Goal: Information Seeking & Learning: Learn about a topic

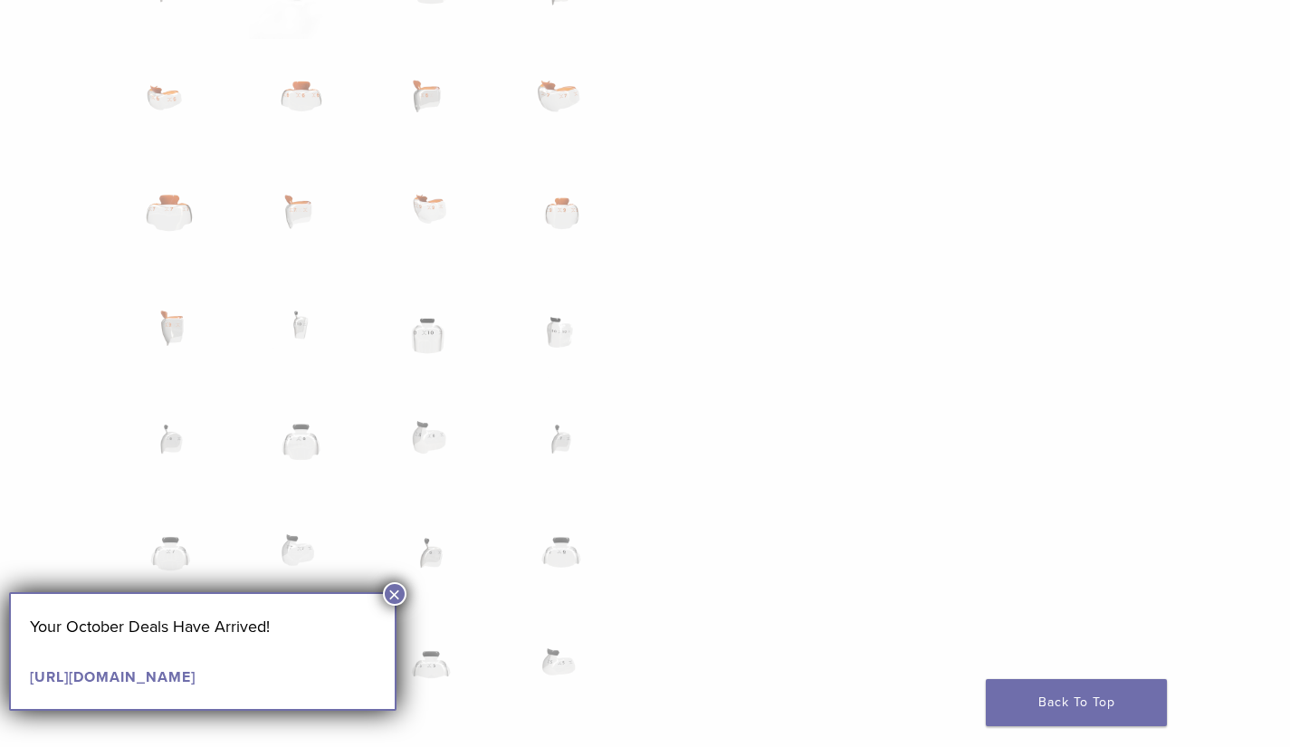
scroll to position [1520, 0]
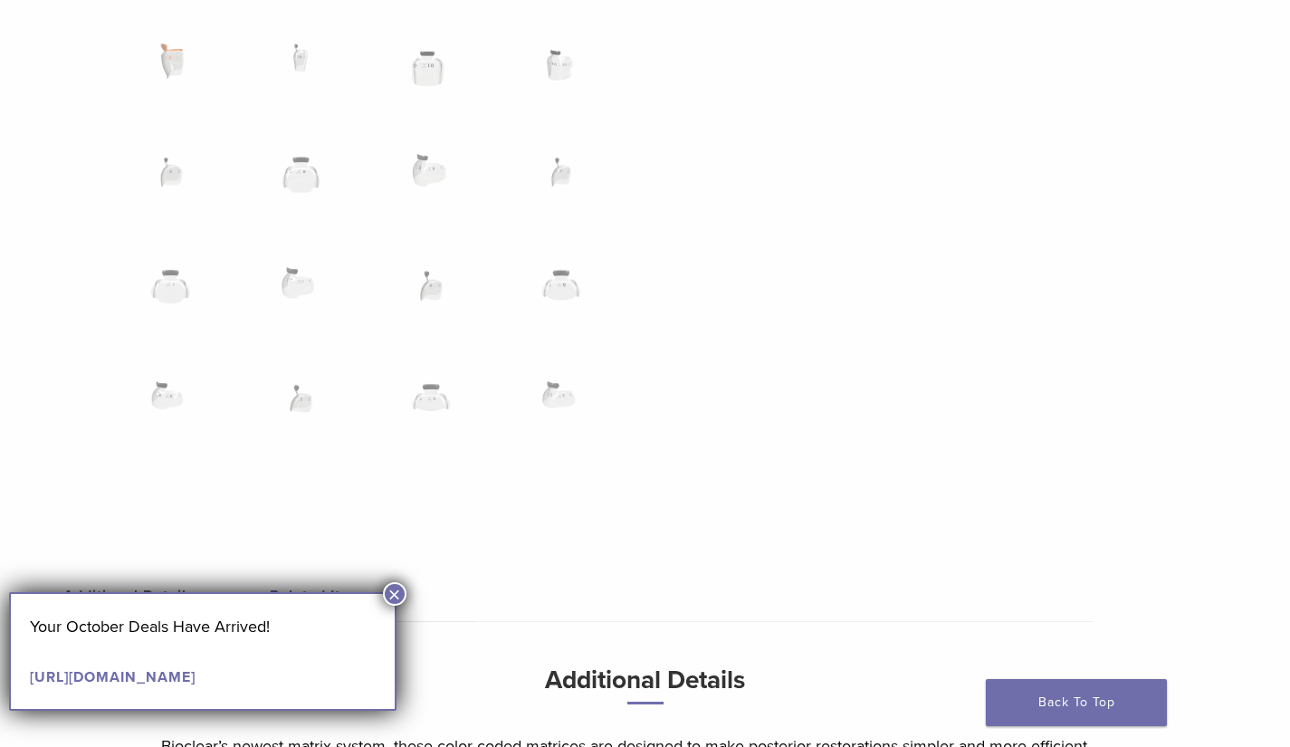
click at [396, 589] on button "×" at bounding box center [395, 594] width 24 height 24
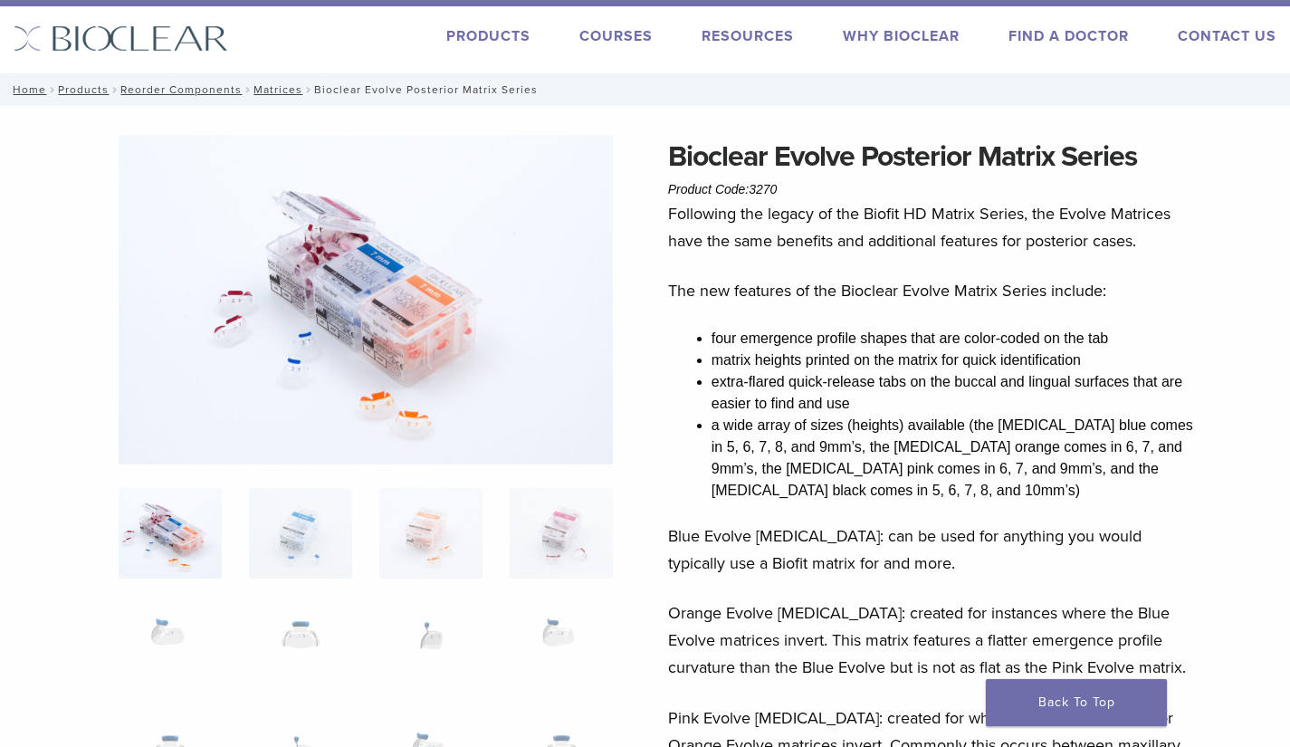
scroll to position [0, 0]
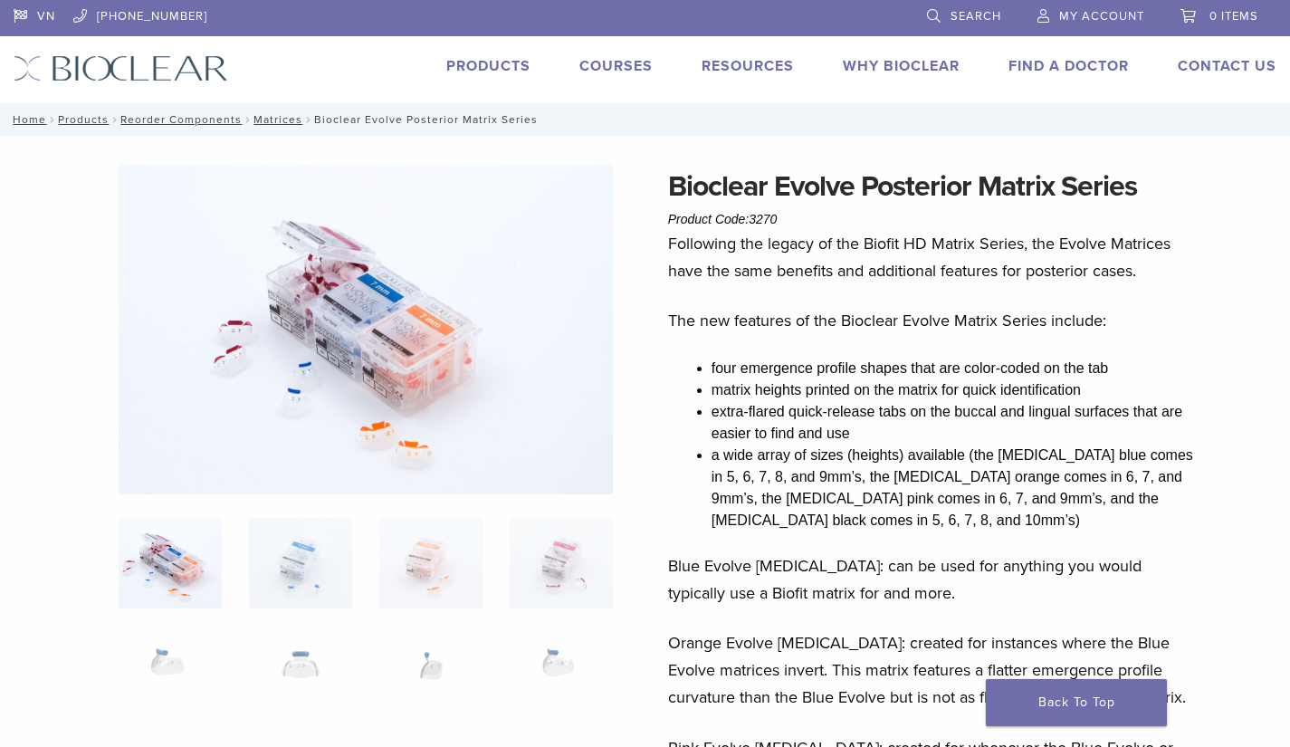
click at [353, 286] on img at bounding box center [366, 330] width 494 height 330
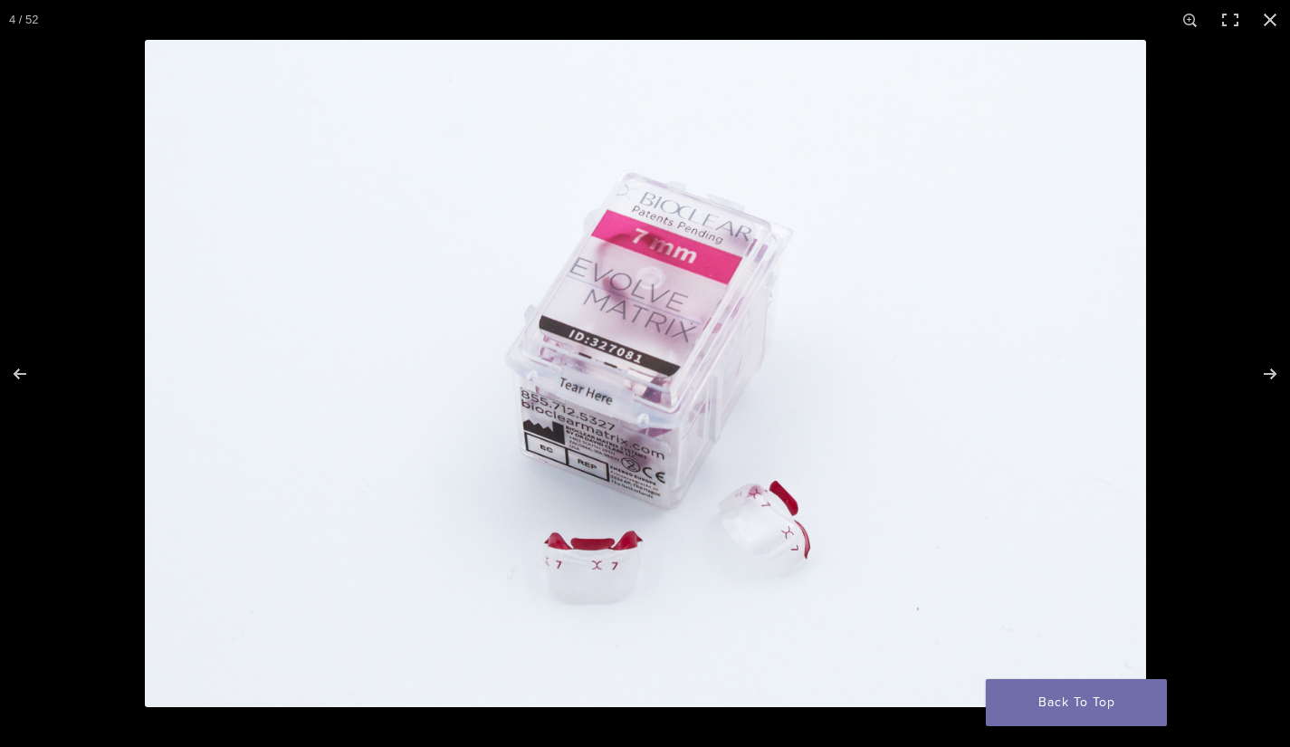
click at [946, 633] on div "Full screen image" at bounding box center [790, 413] width 1290 height 747
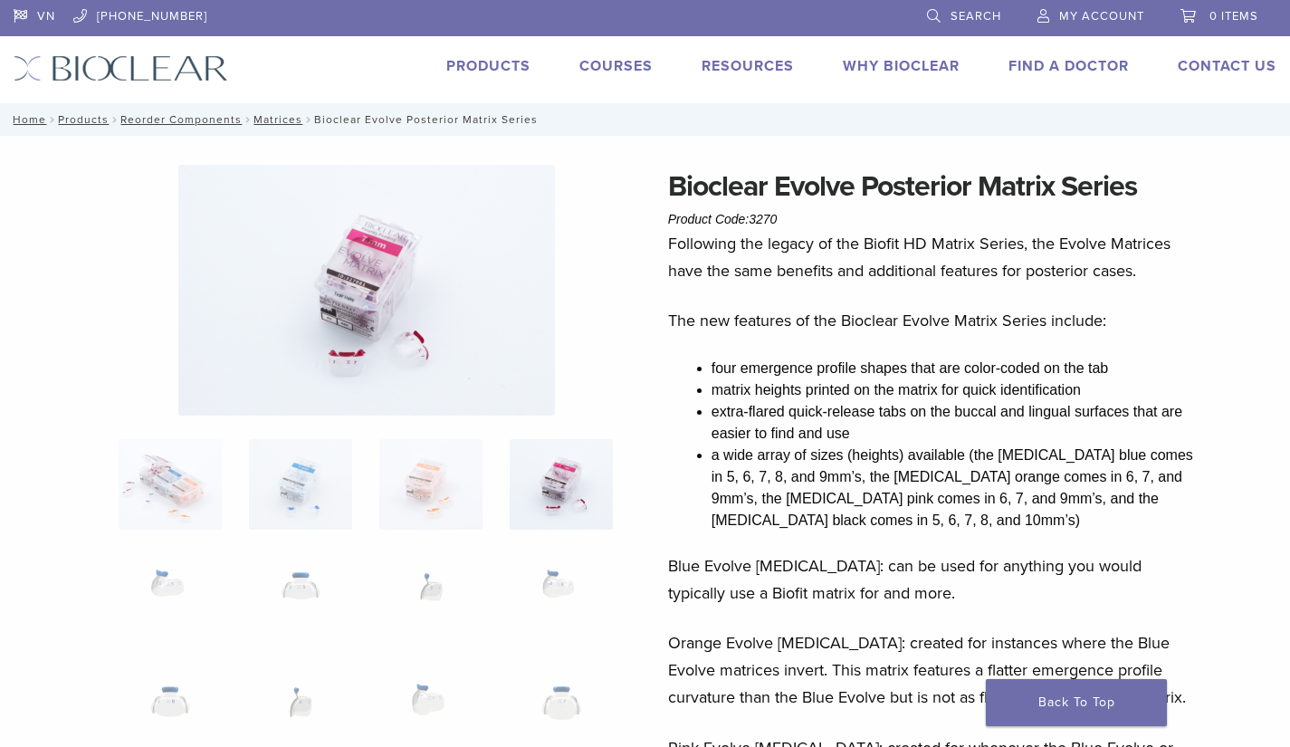
click at [467, 484] on img at bounding box center [430, 484] width 103 height 91
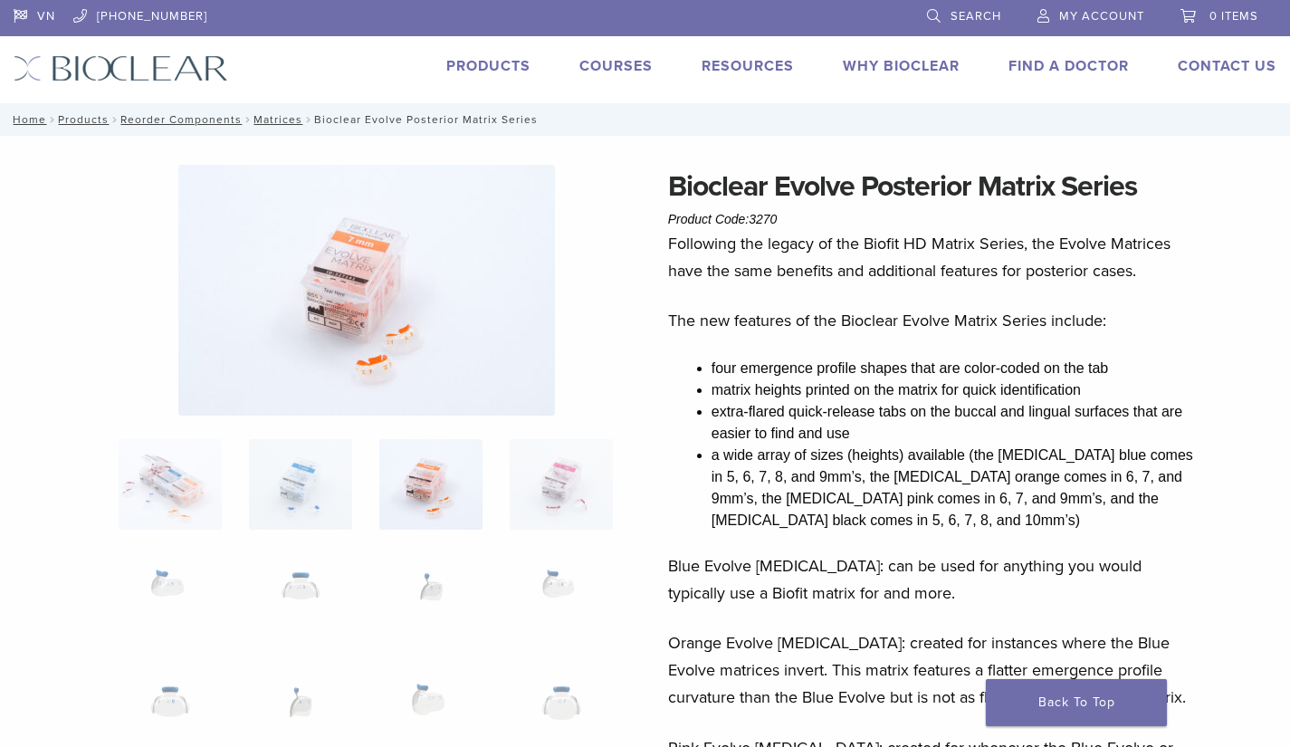
click at [276, 485] on img at bounding box center [300, 484] width 103 height 91
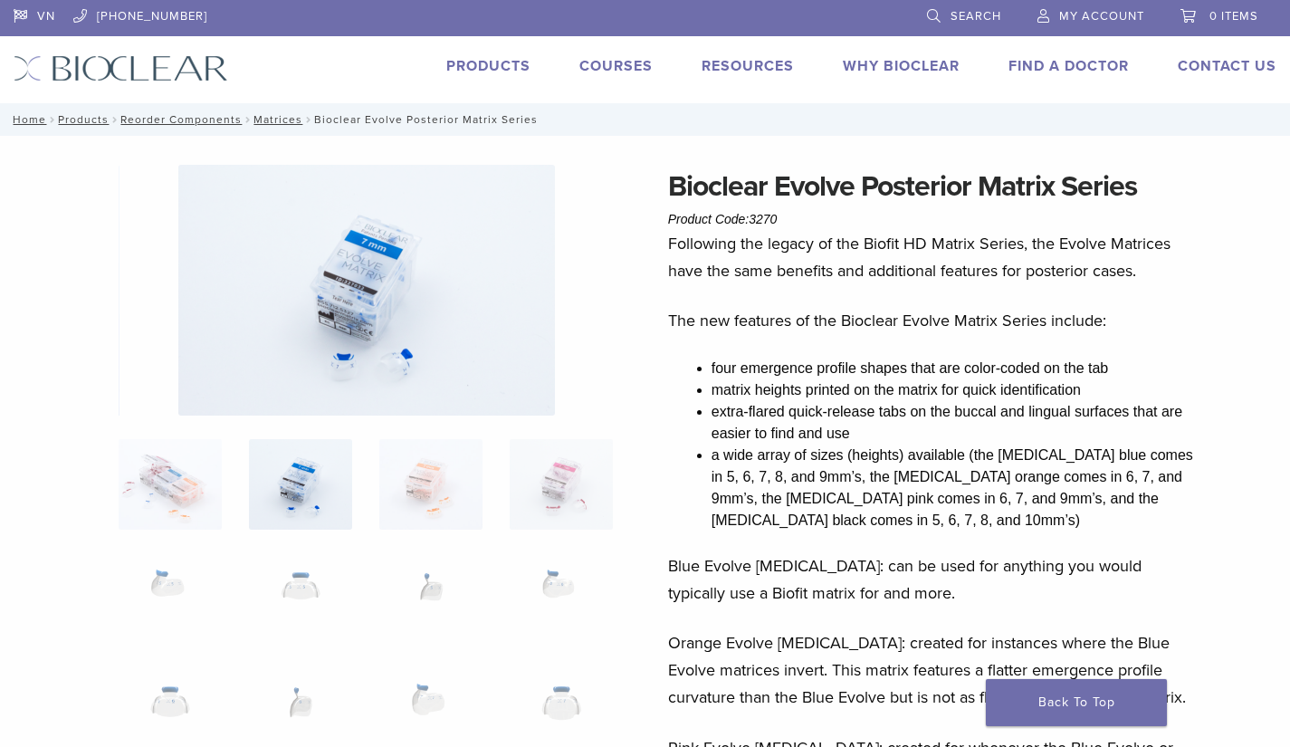
click at [164, 485] on img at bounding box center [170, 484] width 103 height 91
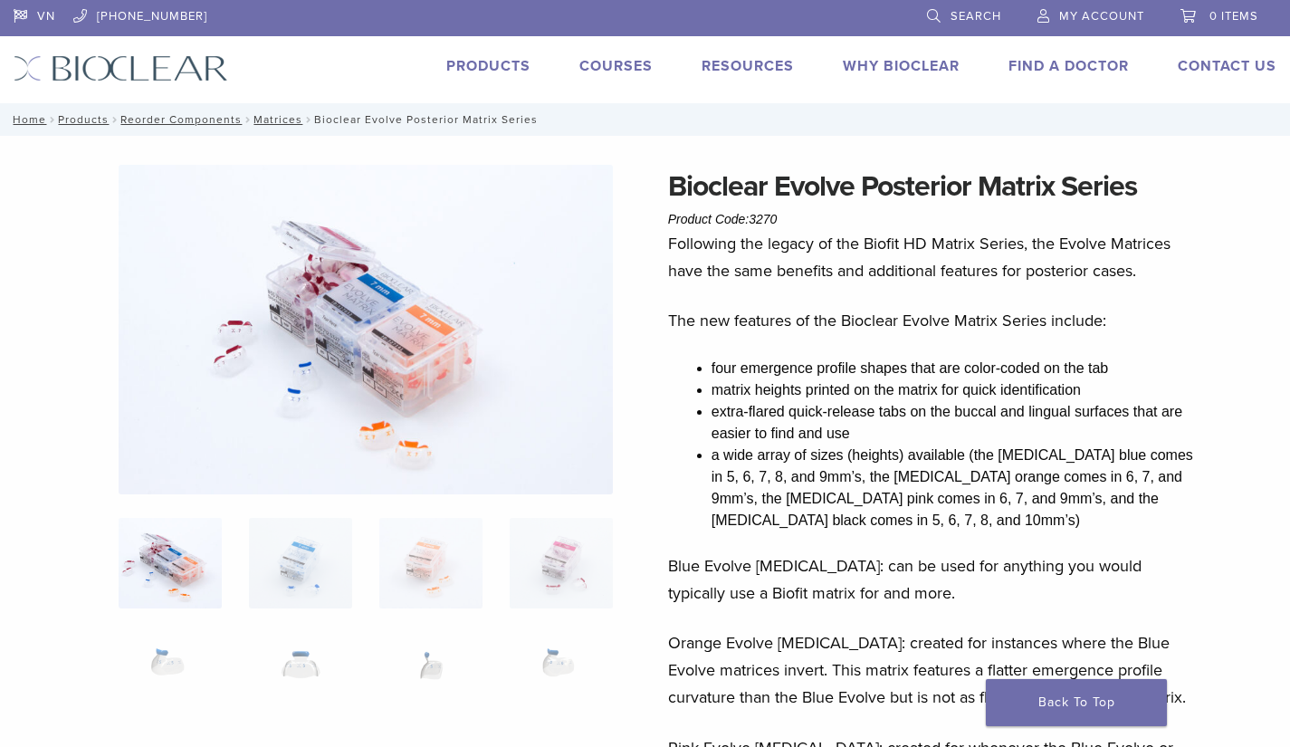
click at [517, 525] on img at bounding box center [561, 563] width 103 height 91
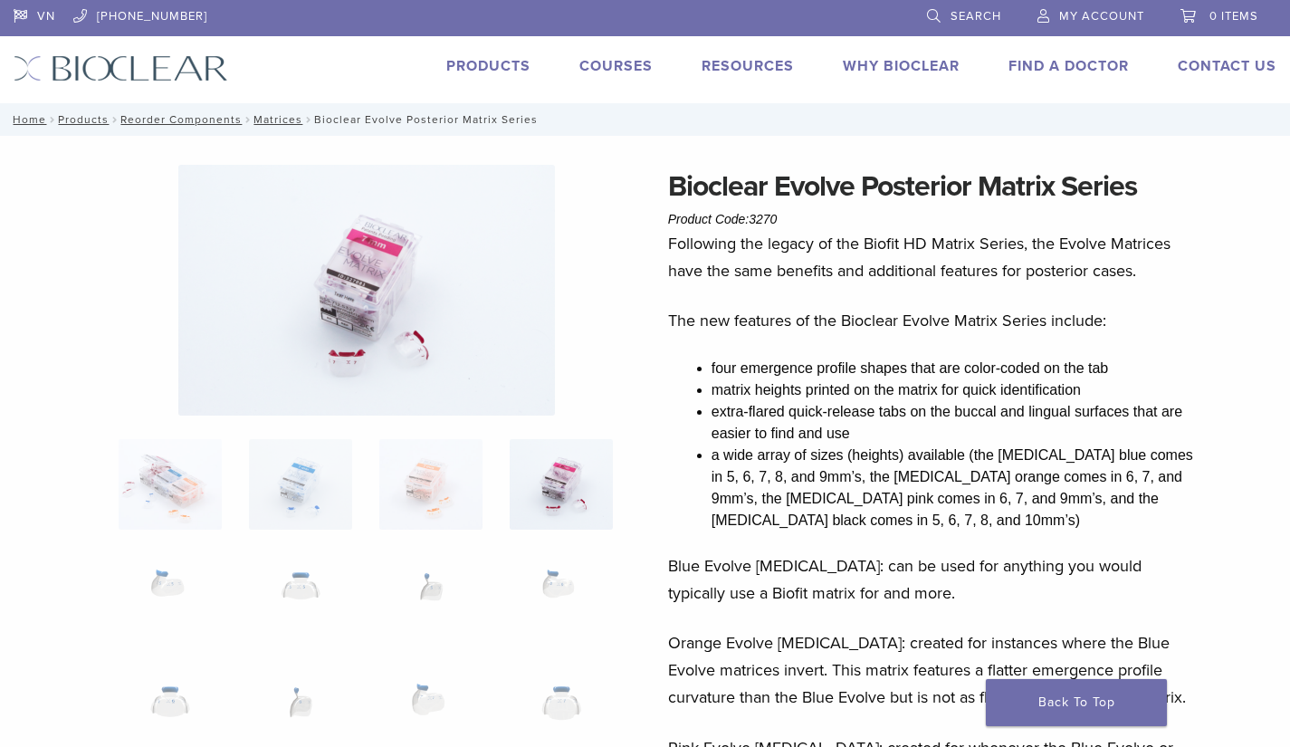
click at [429, 469] on img at bounding box center [430, 484] width 103 height 91
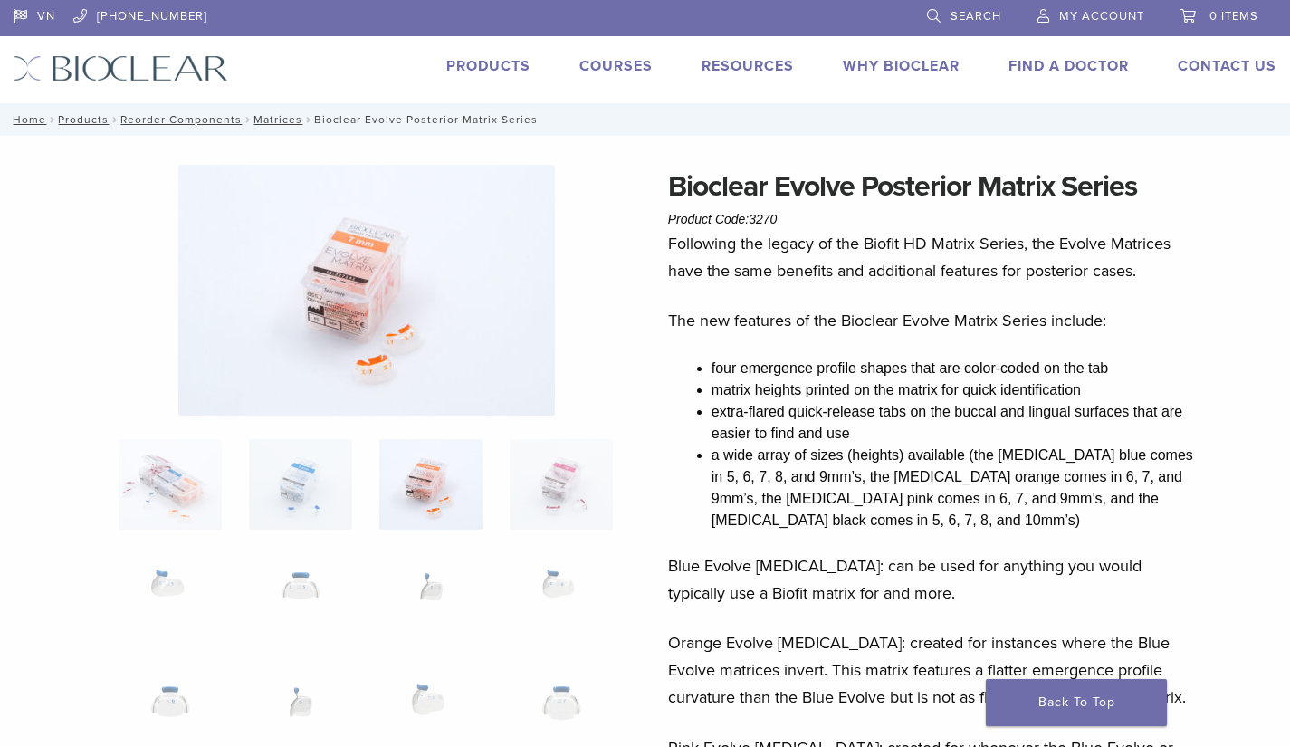
click at [297, 510] on img at bounding box center [300, 484] width 103 height 91
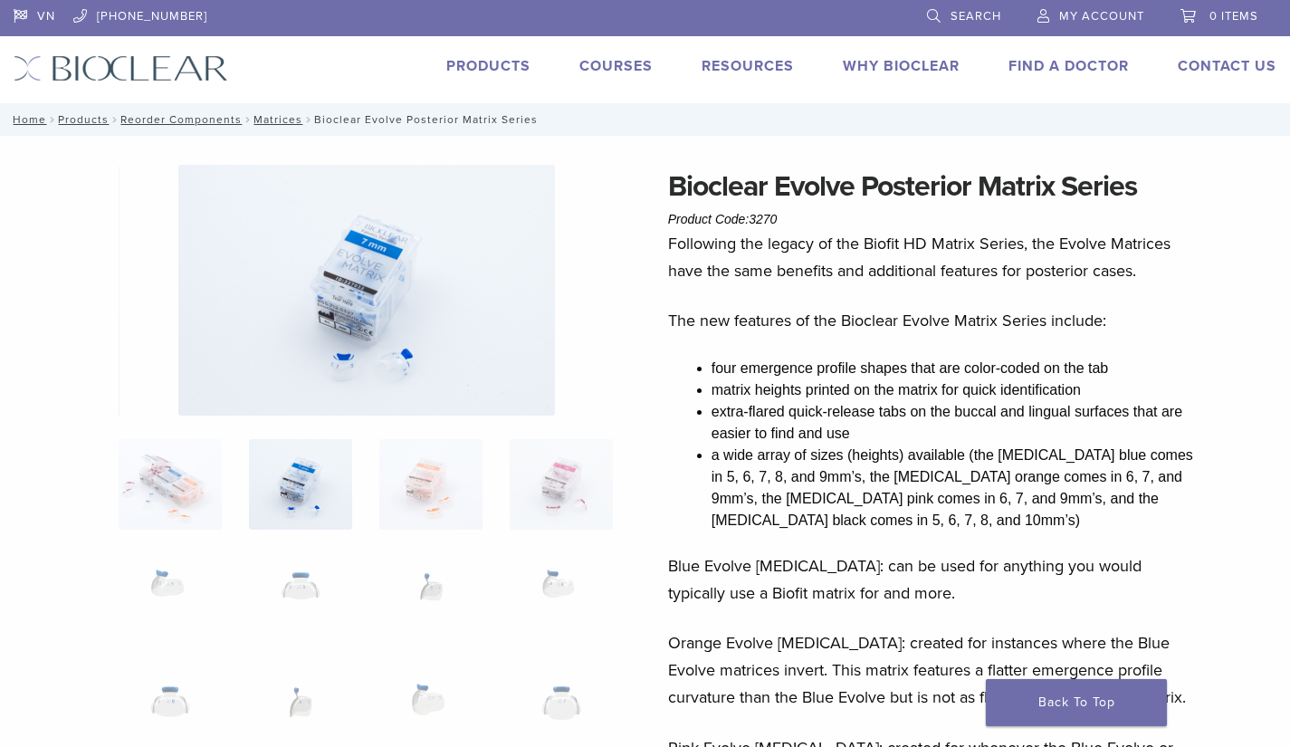
click at [184, 499] on img at bounding box center [170, 484] width 103 height 91
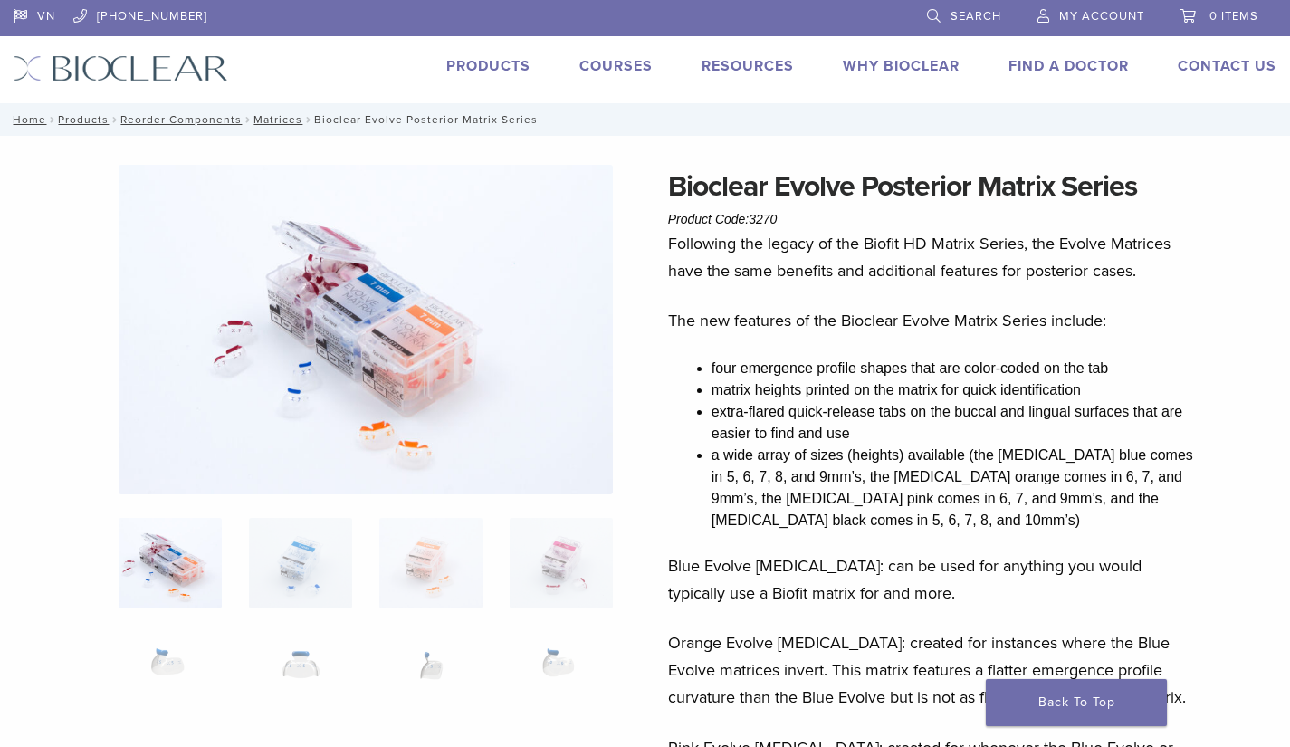
click at [331, 566] on img at bounding box center [300, 563] width 103 height 91
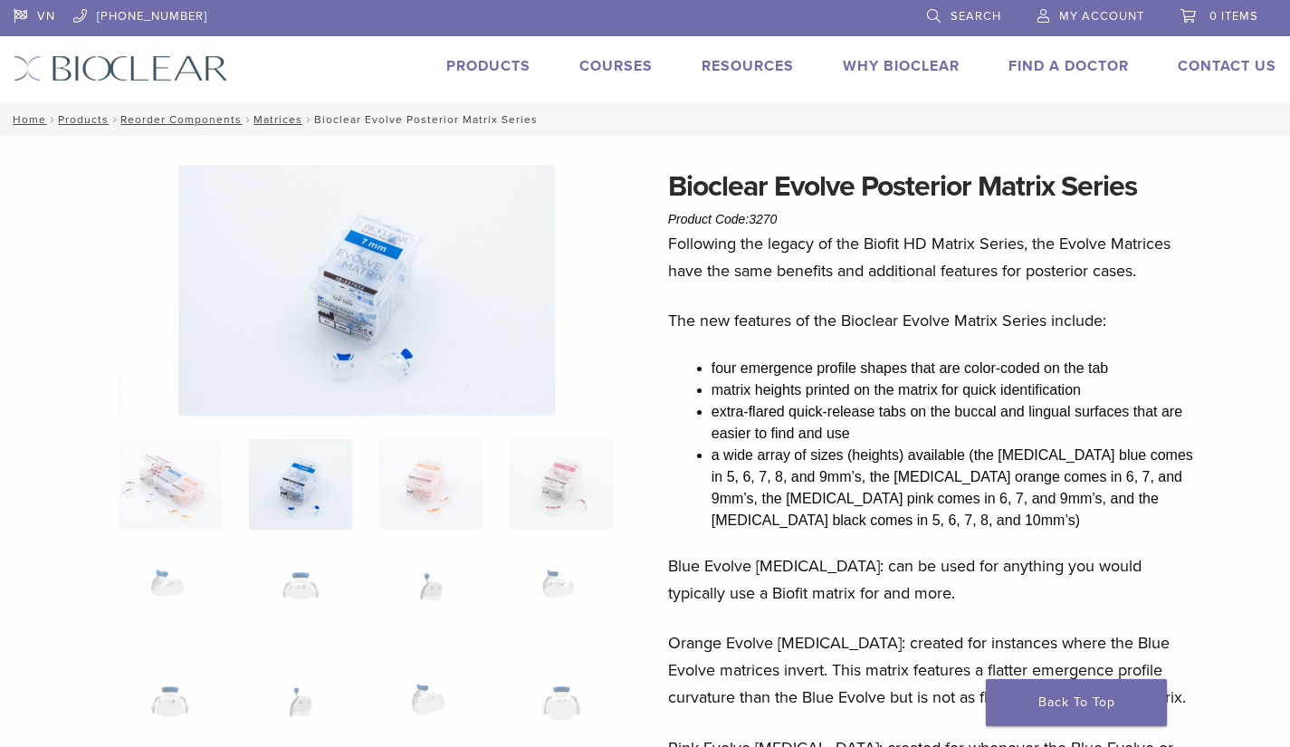
click at [200, 504] on img at bounding box center [170, 484] width 103 height 91
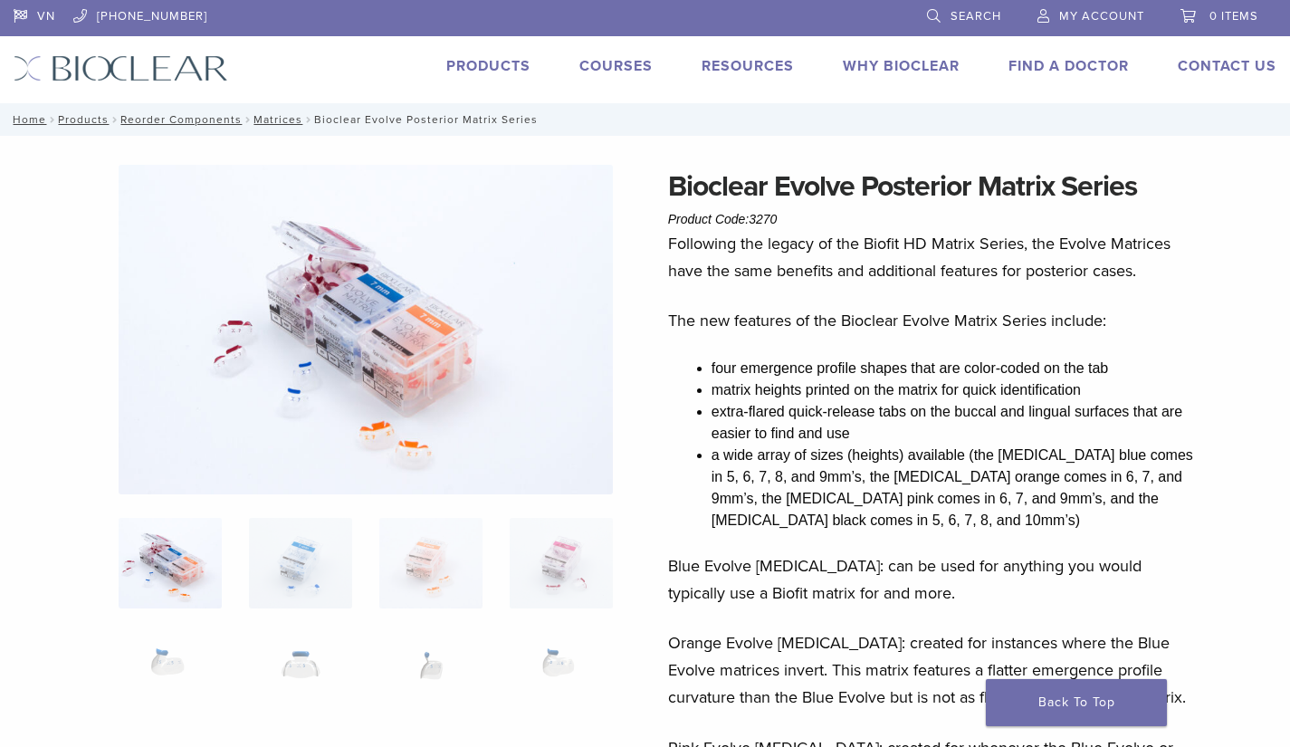
click at [265, 539] on img at bounding box center [300, 563] width 103 height 91
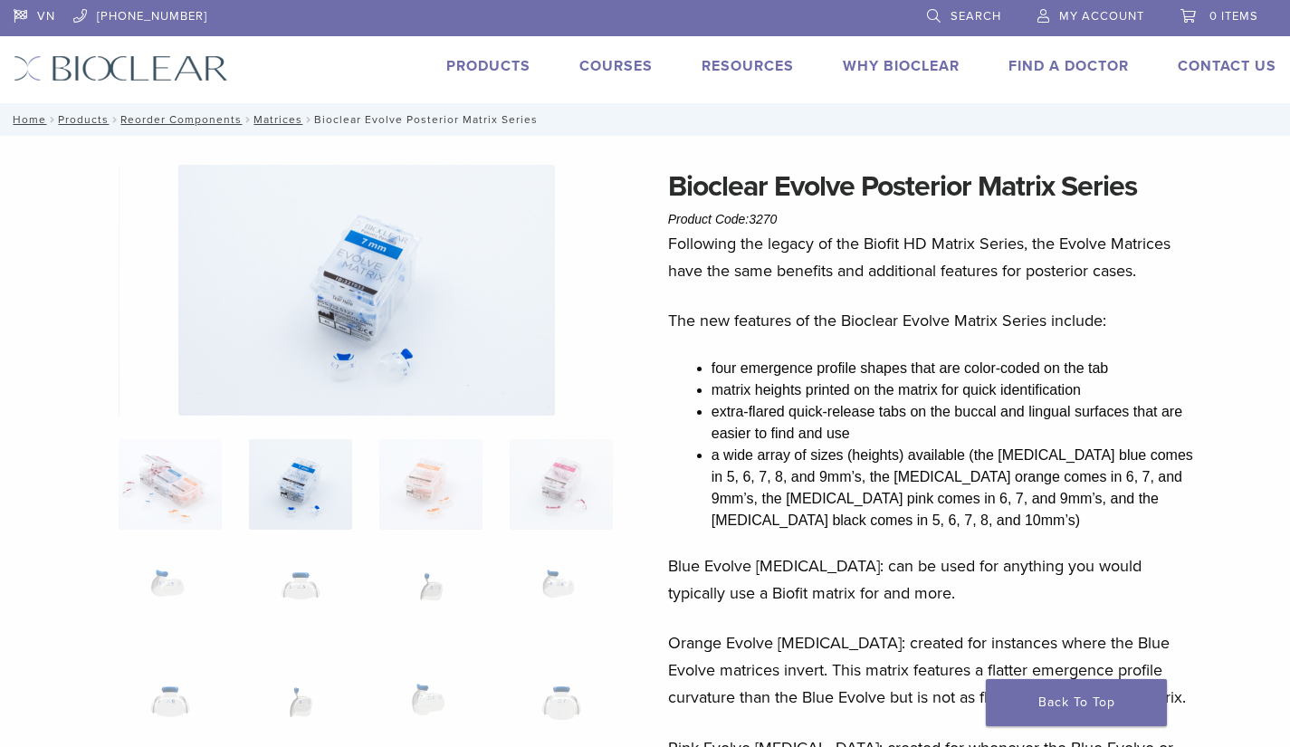
click at [425, 494] on img at bounding box center [430, 484] width 103 height 91
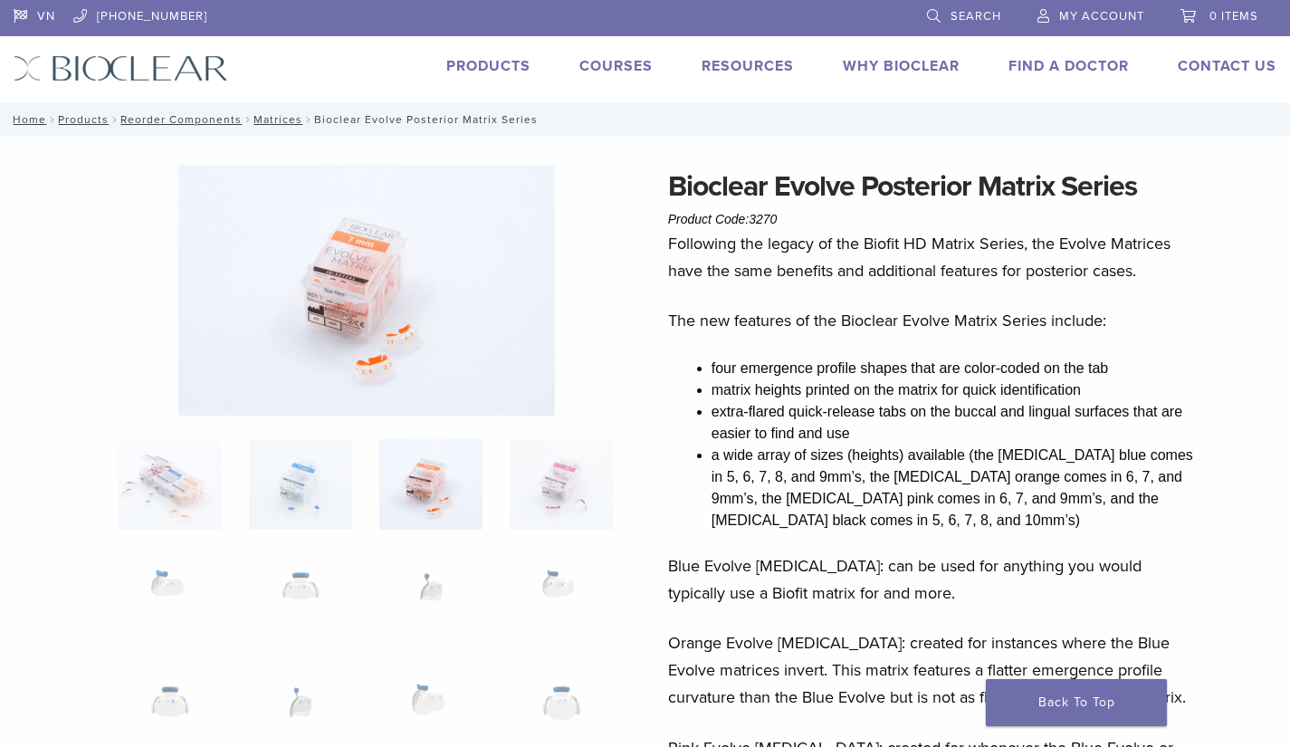
click at [542, 464] on img at bounding box center [561, 484] width 103 height 91
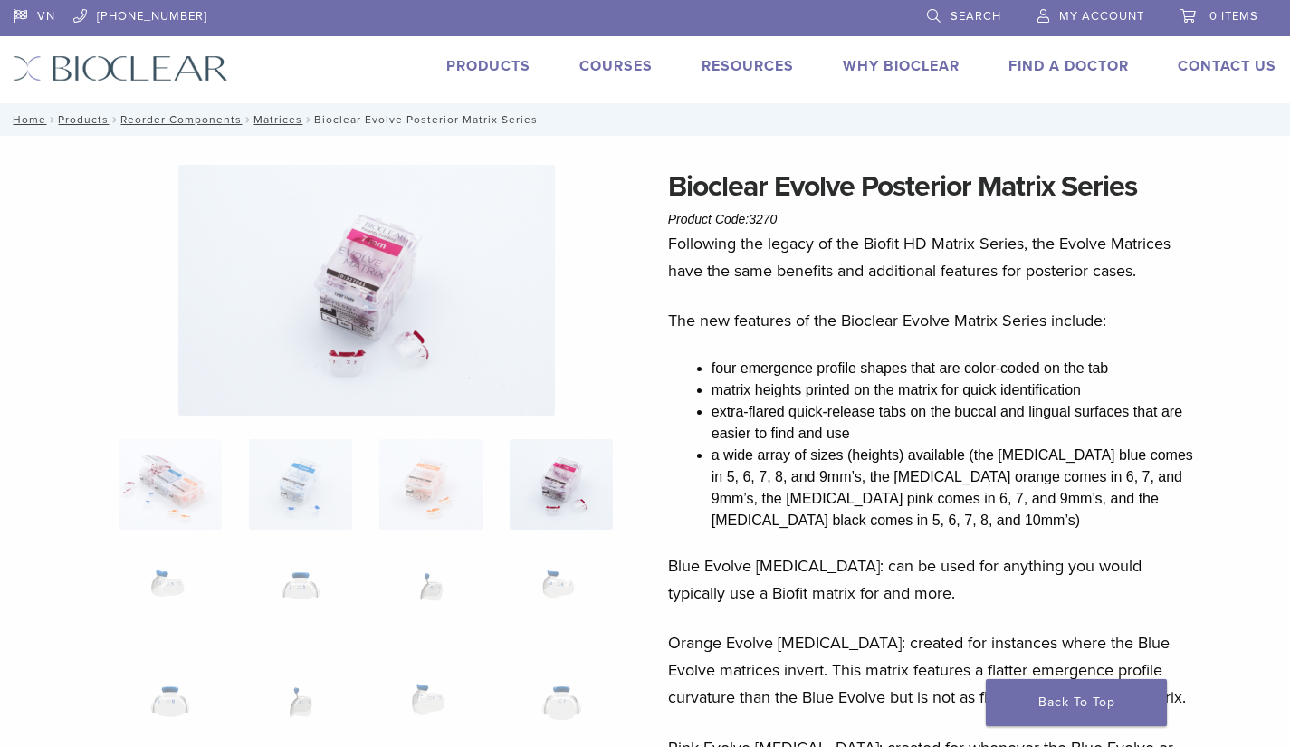
click at [472, 483] on img at bounding box center [430, 484] width 103 height 91
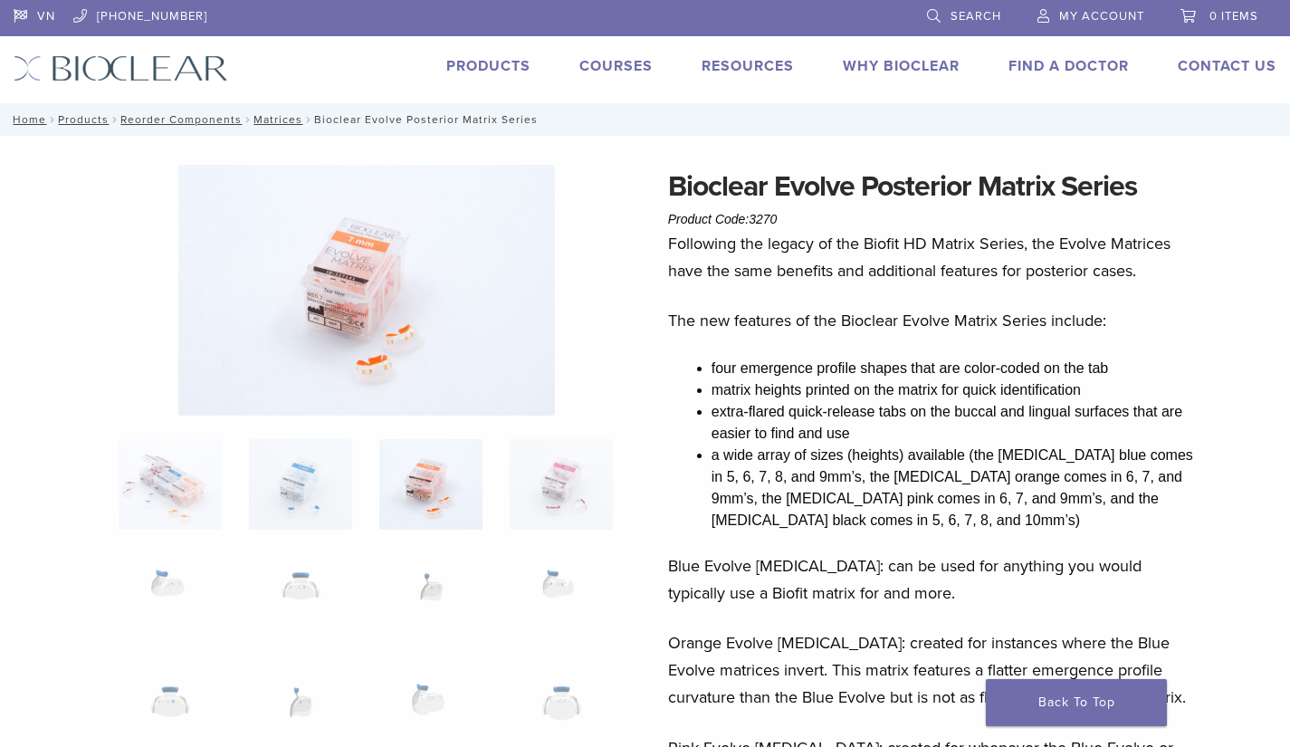
click at [569, 491] on img at bounding box center [561, 484] width 103 height 91
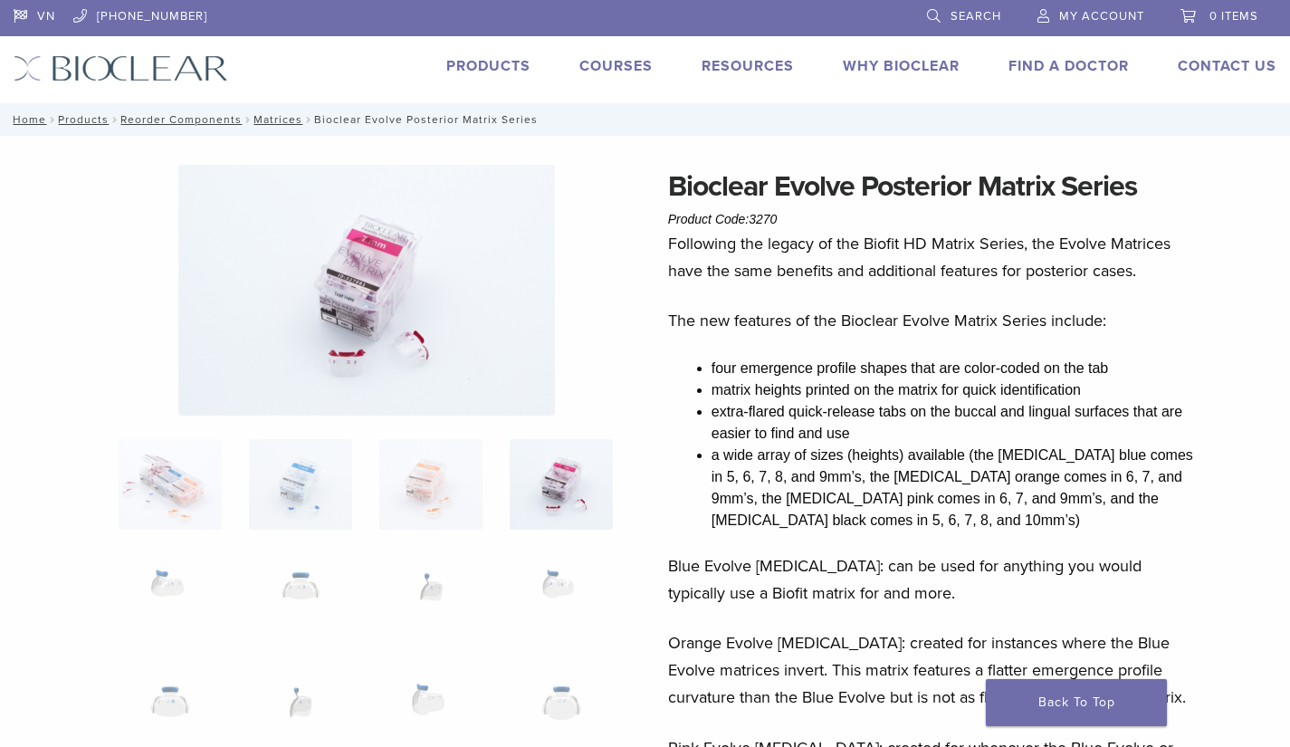
click at [469, 398] on img at bounding box center [366, 290] width 377 height 251
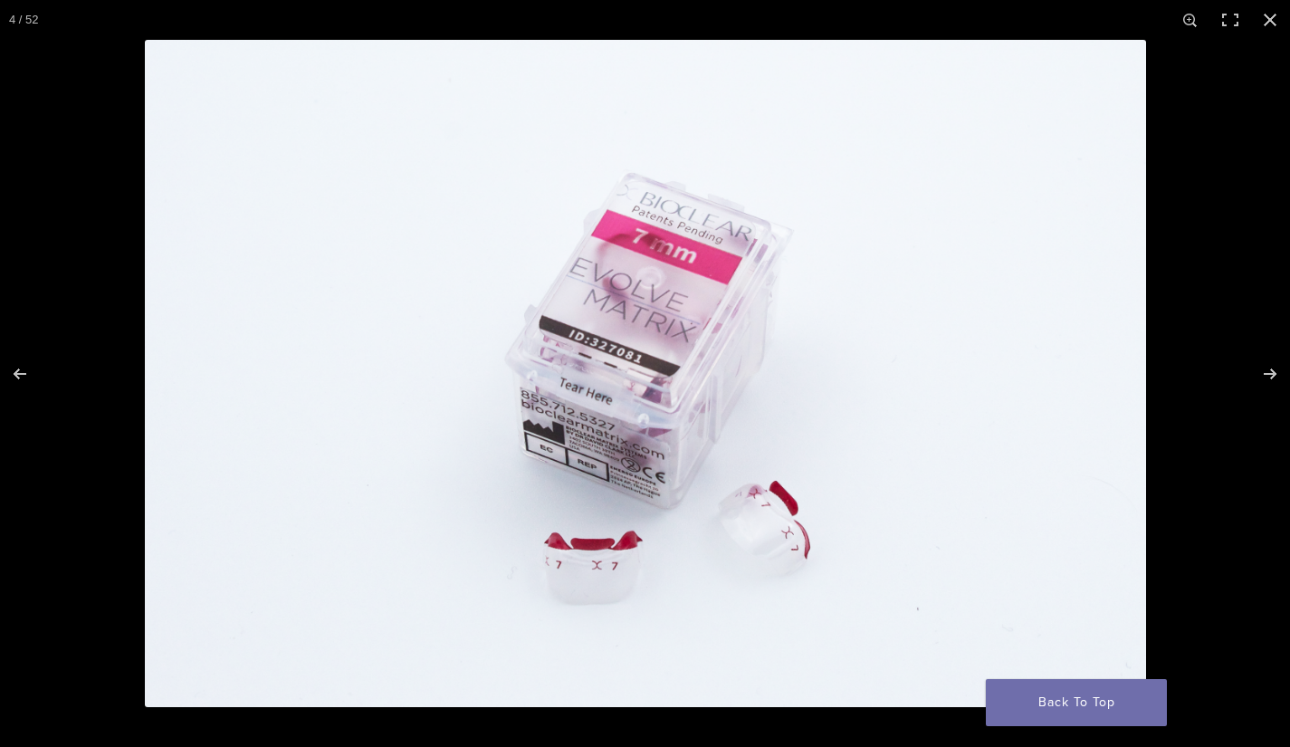
click at [946, 18] on button "Close (Esc)" at bounding box center [1270, 20] width 40 height 40
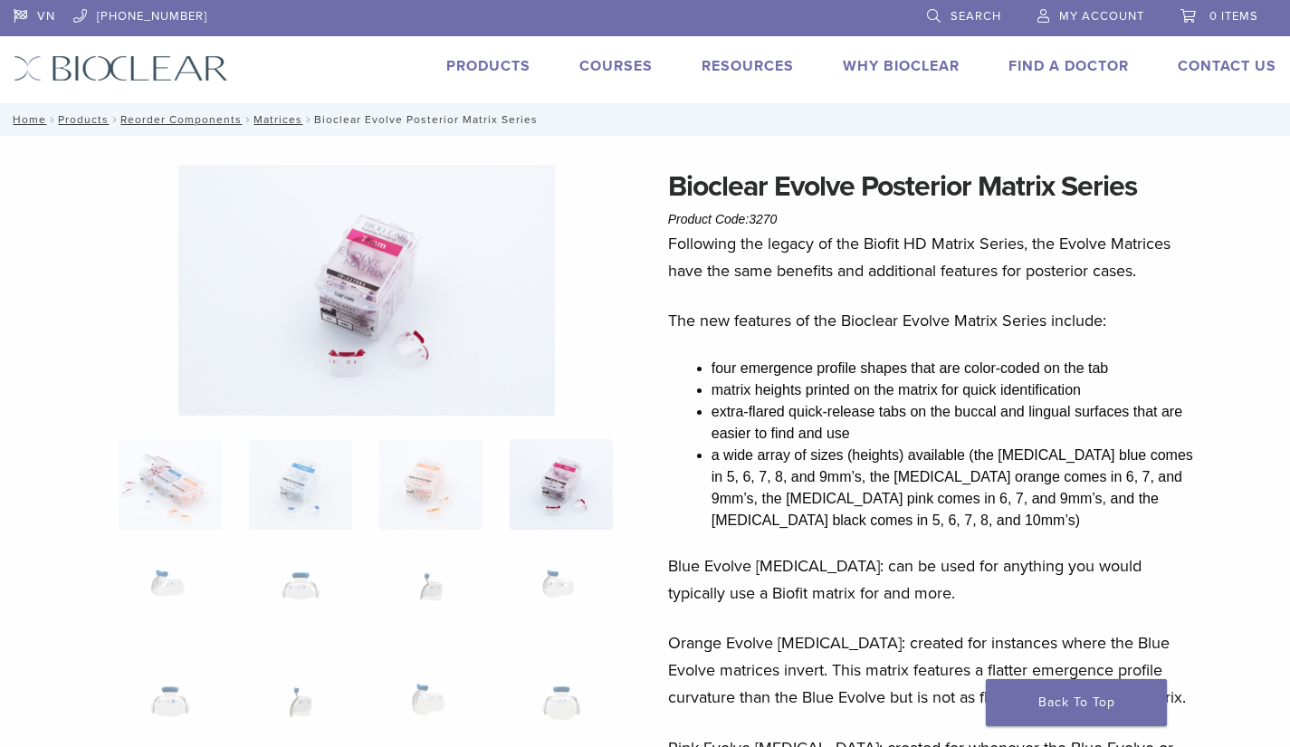
click at [423, 505] on img at bounding box center [430, 484] width 103 height 91
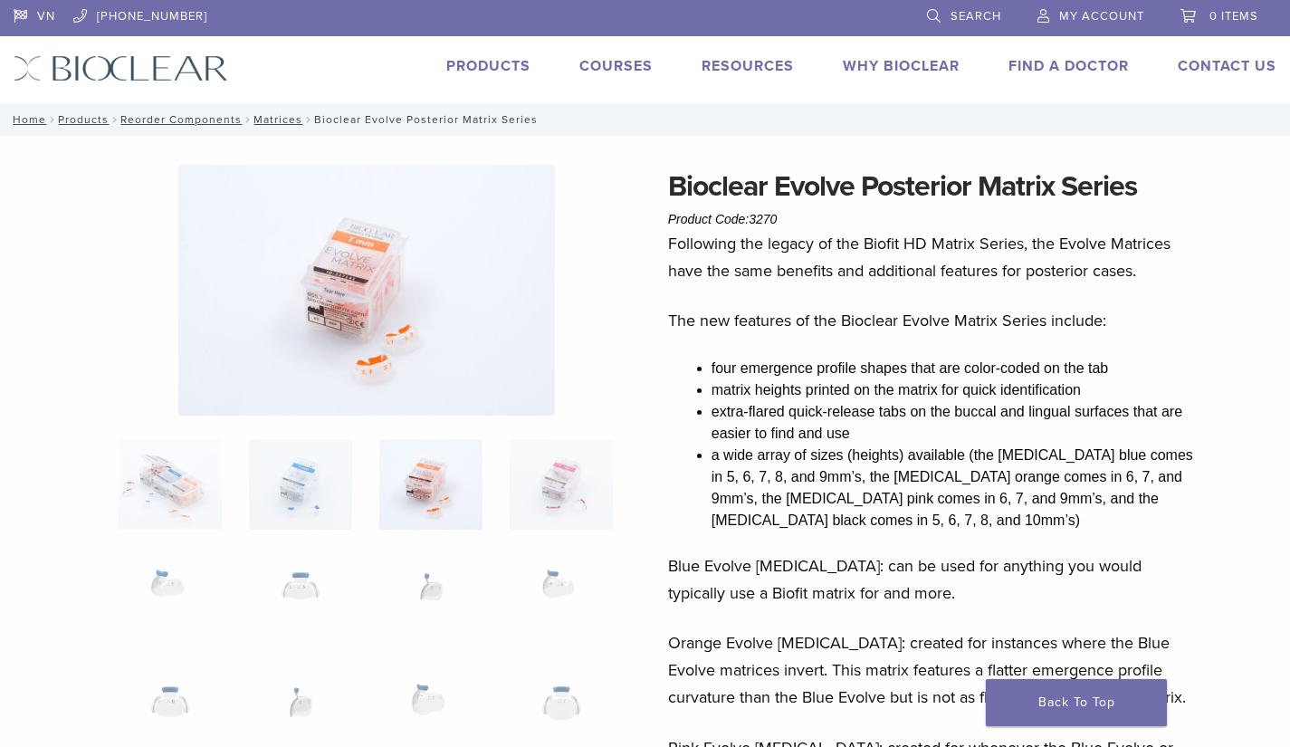
click at [340, 493] on img at bounding box center [300, 484] width 103 height 91
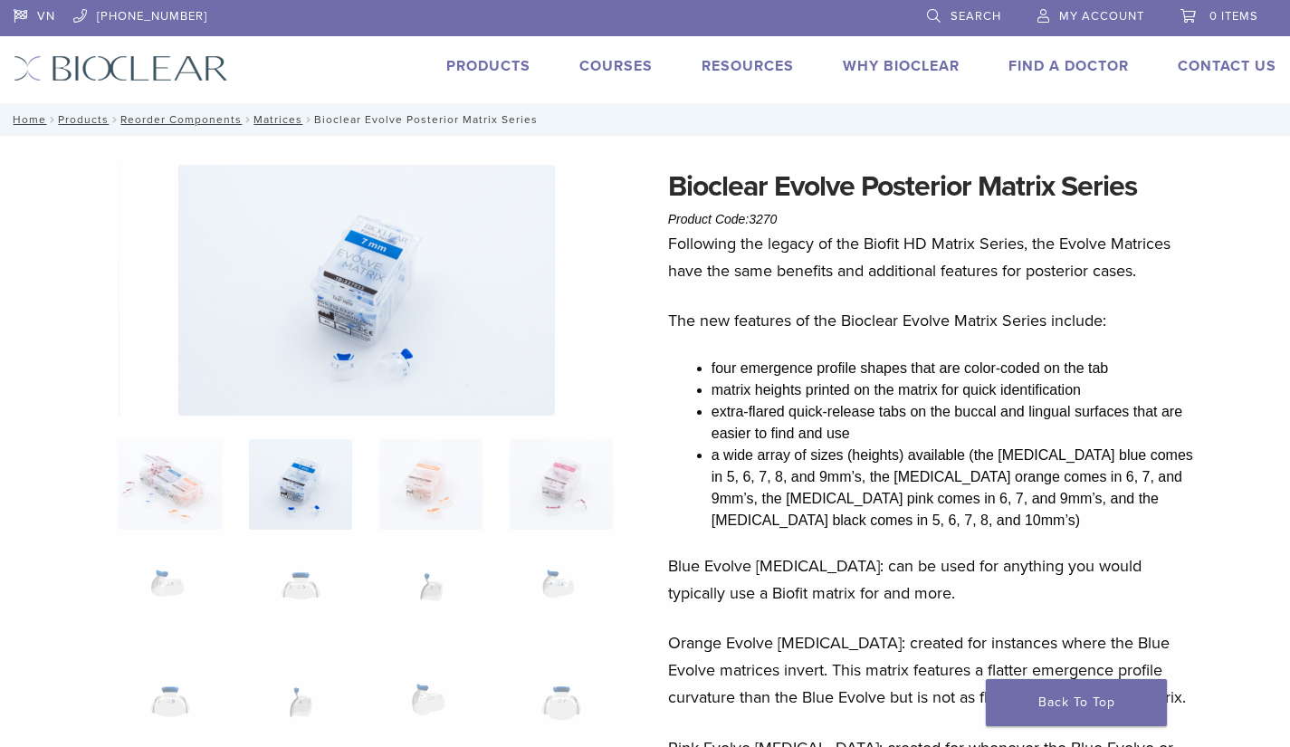
click at [177, 487] on img at bounding box center [170, 484] width 103 height 91
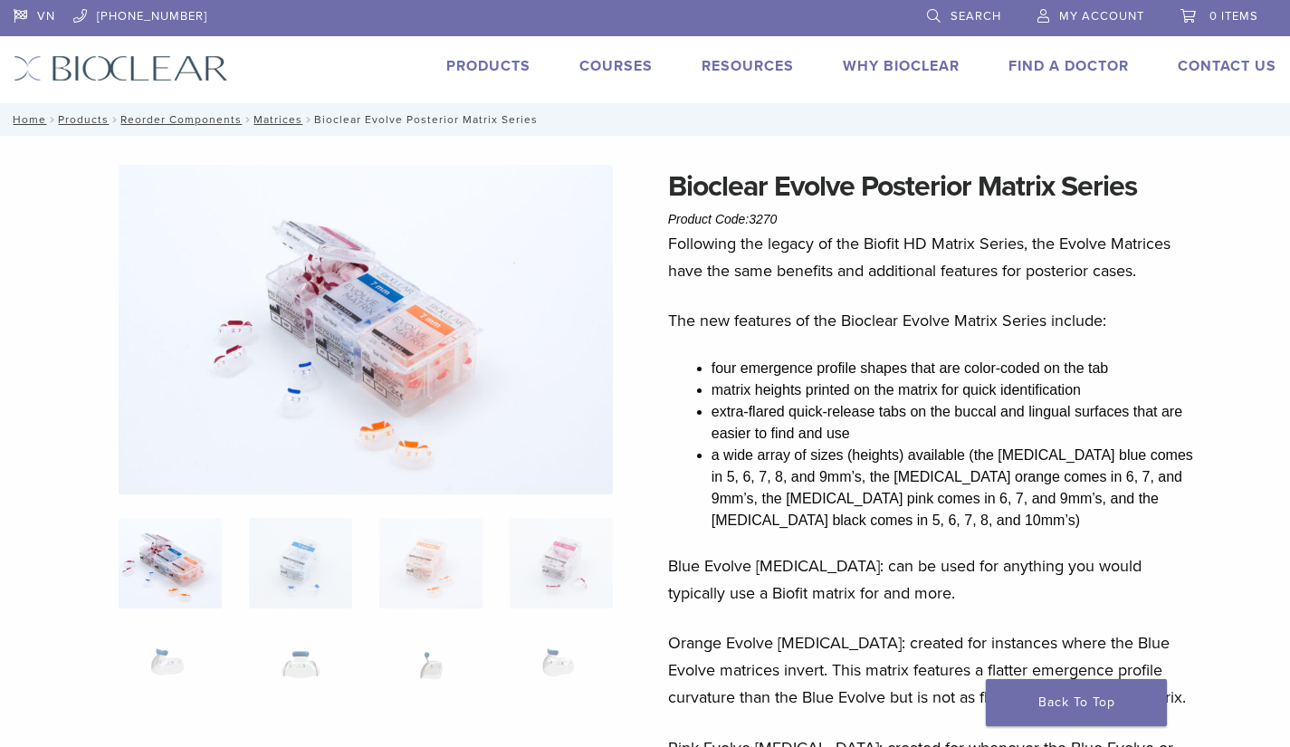
click at [350, 383] on img at bounding box center [366, 330] width 494 height 330
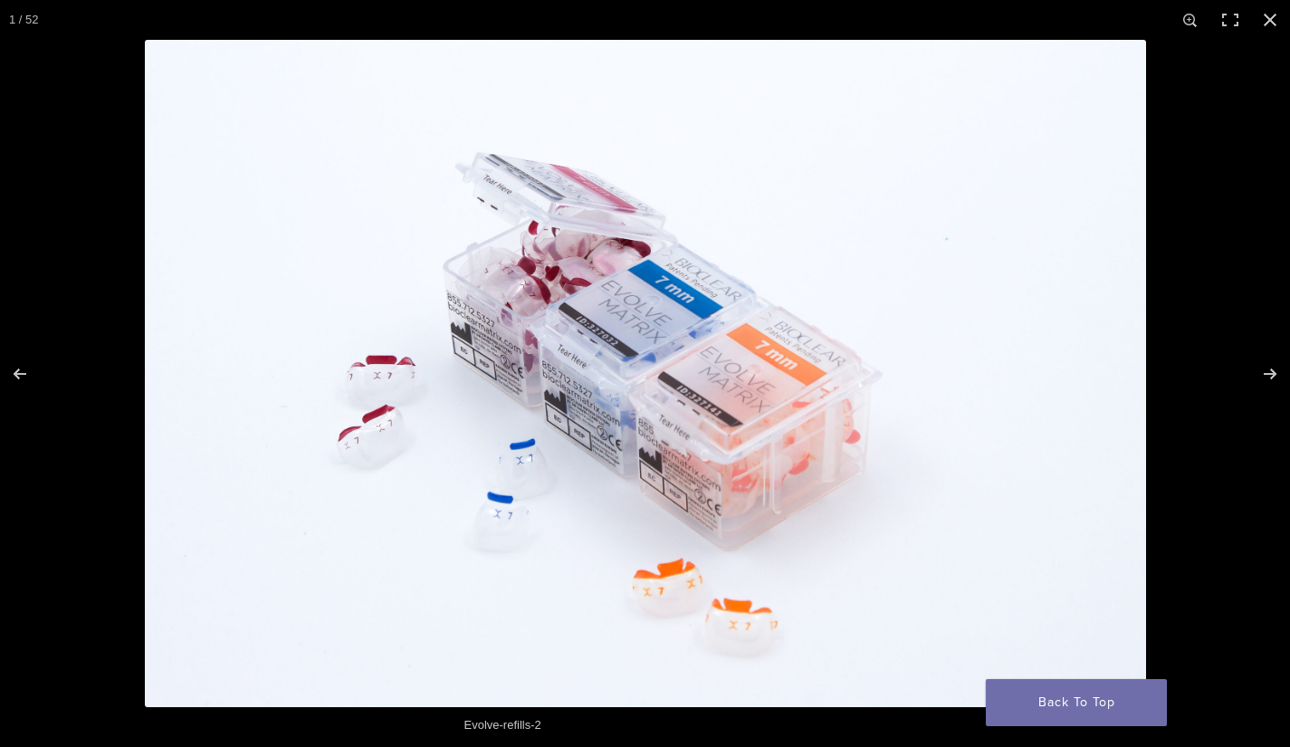
click at [946, 21] on button "Close (Esc)" at bounding box center [1270, 20] width 40 height 40
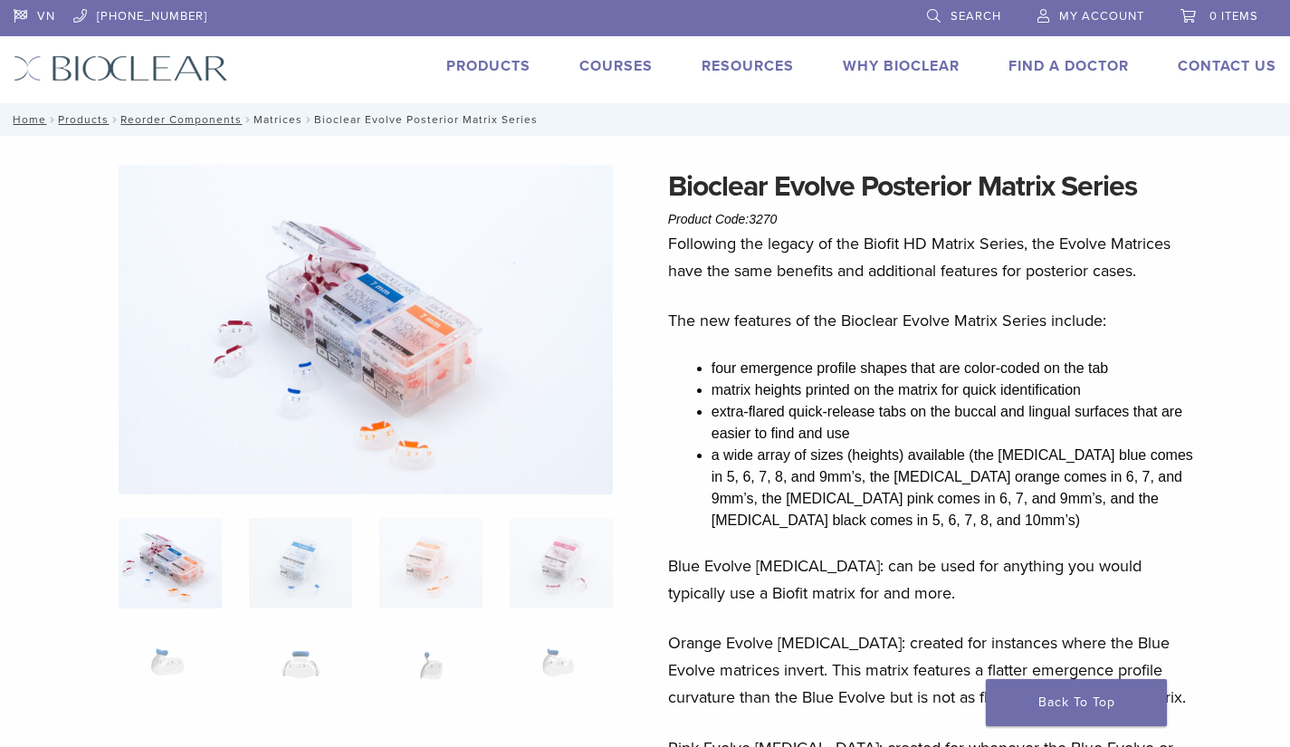
click at [267, 121] on link "Matrices" at bounding box center [277, 119] width 49 height 13
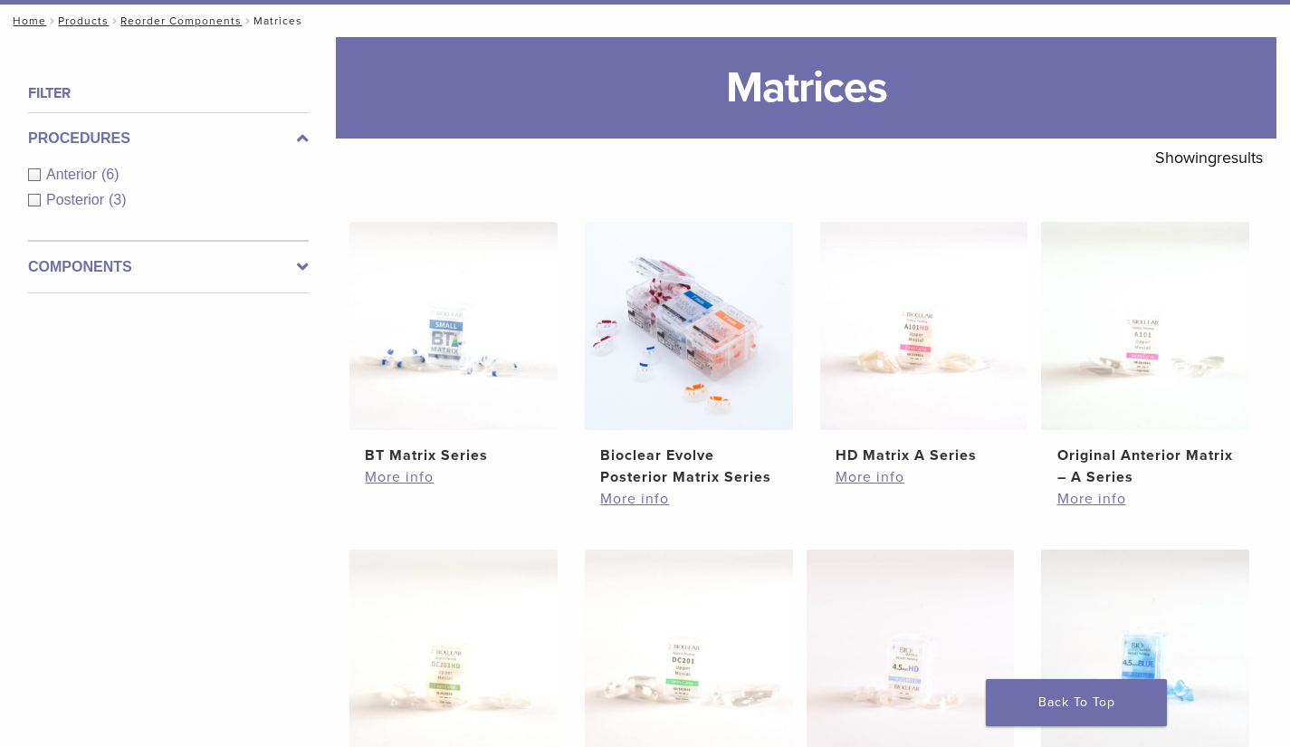
scroll to position [199, 0]
click at [649, 491] on link "More info" at bounding box center [688, 500] width 177 height 22
